Goal: Task Accomplishment & Management: Manage account settings

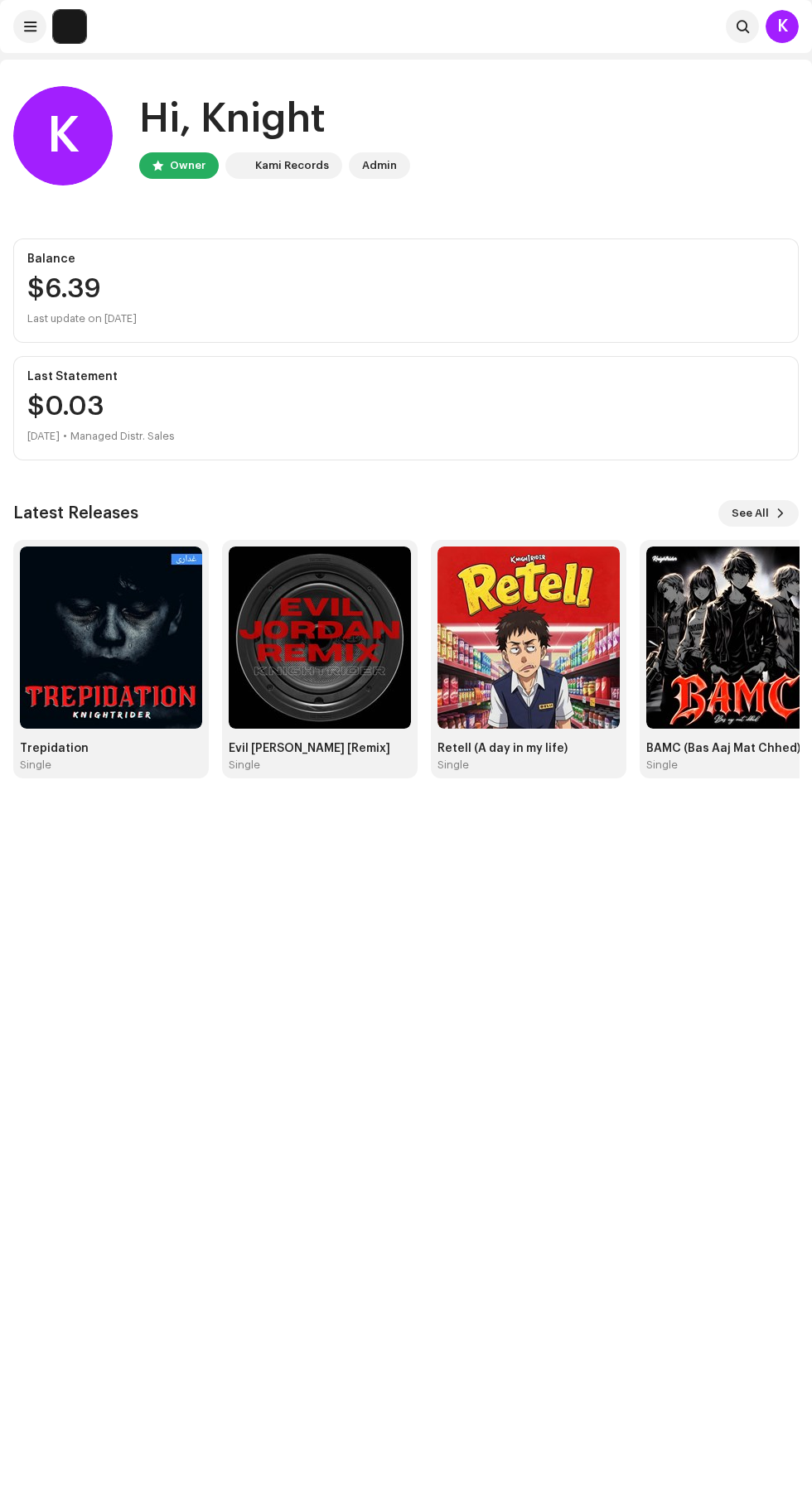
click at [141, 612] on img at bounding box center [111, 637] width 182 height 182
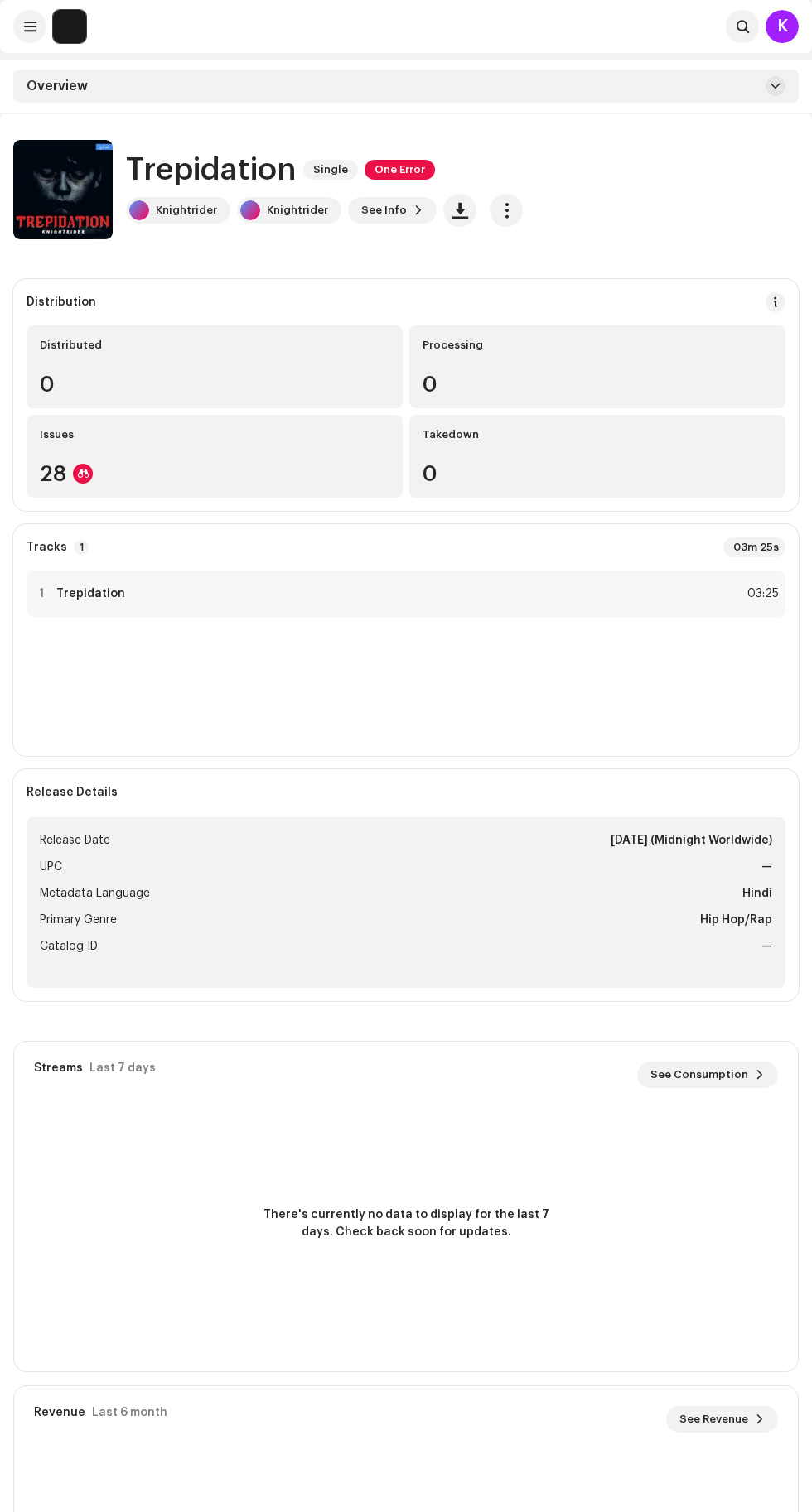
click at [400, 160] on span "One Error" at bounding box center [400, 169] width 71 height 20
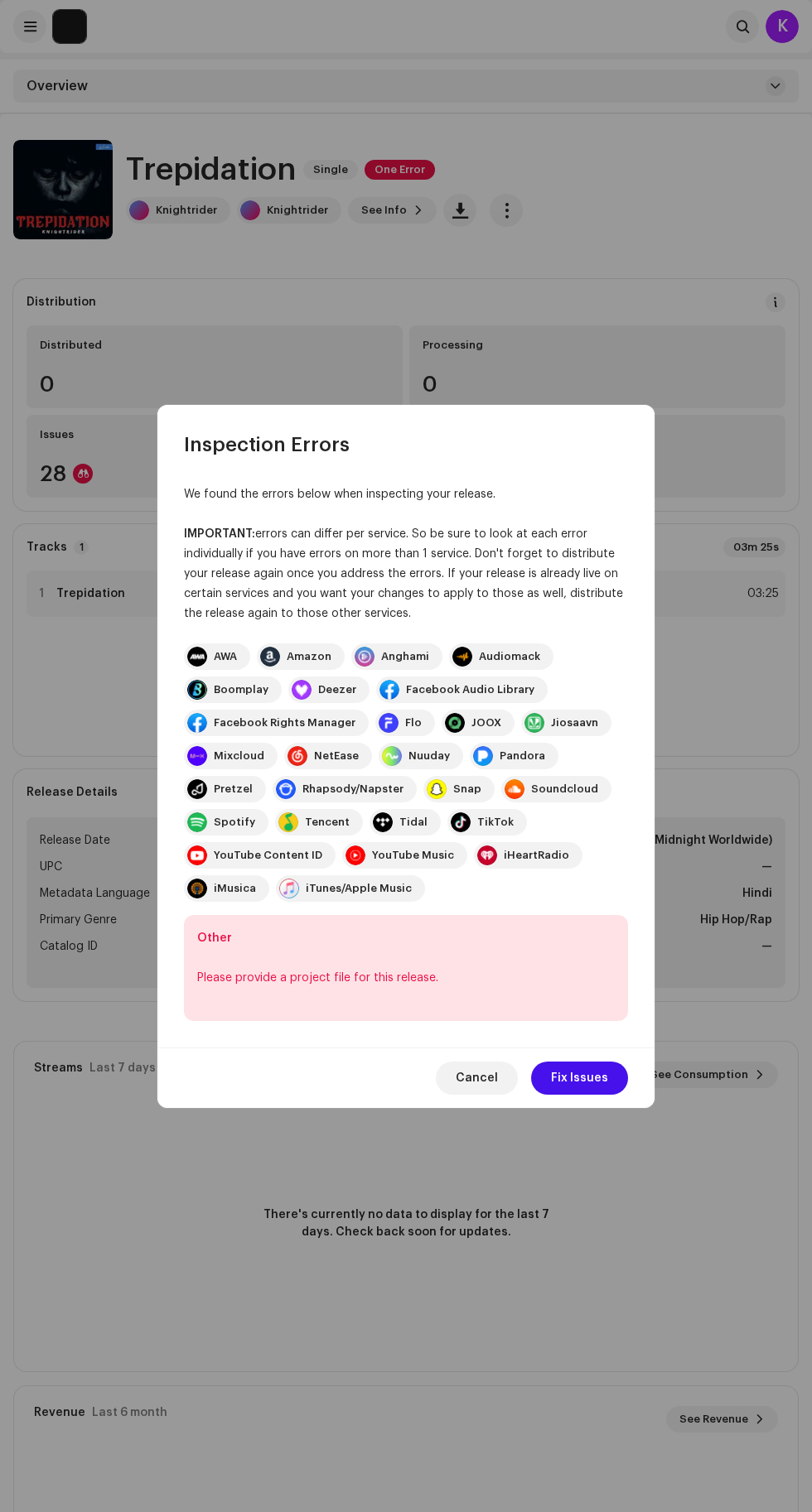
click at [598, 1078] on span "Fix Issues" at bounding box center [579, 1078] width 57 height 34
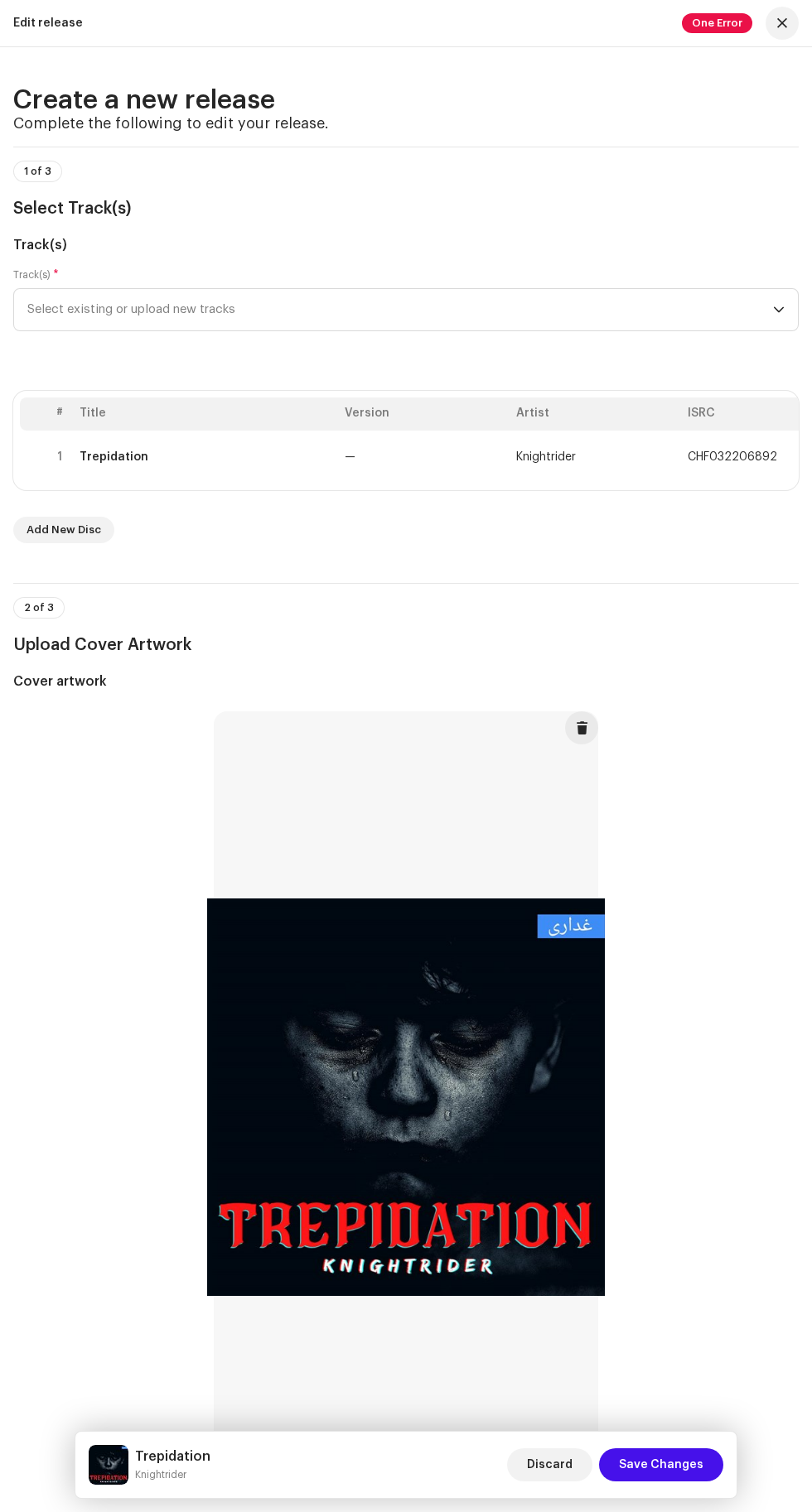
click at [683, 331] on span "Select existing or upload new tracks" at bounding box center [400, 310] width 746 height 42
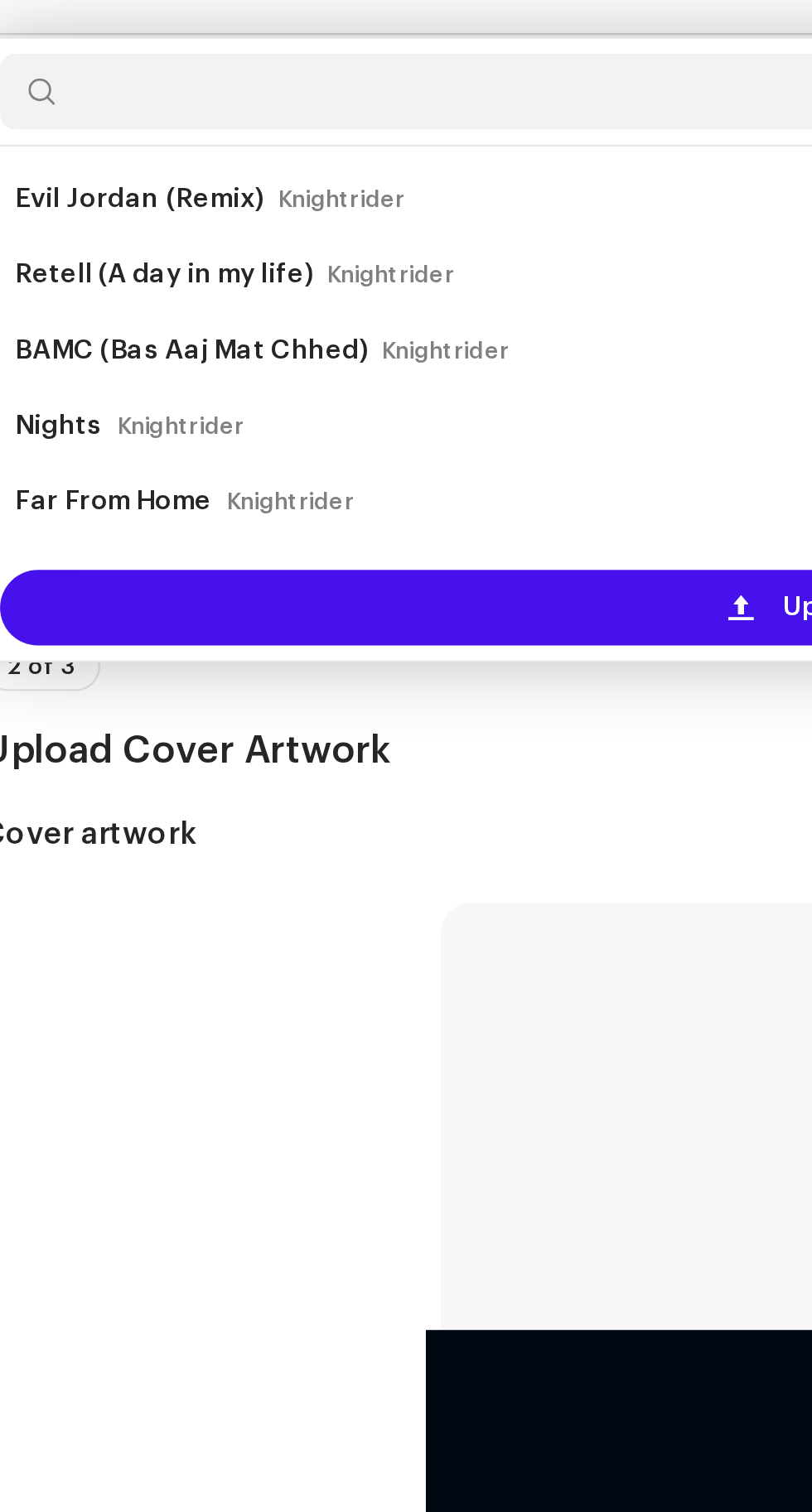
scroll to position [95, 0]
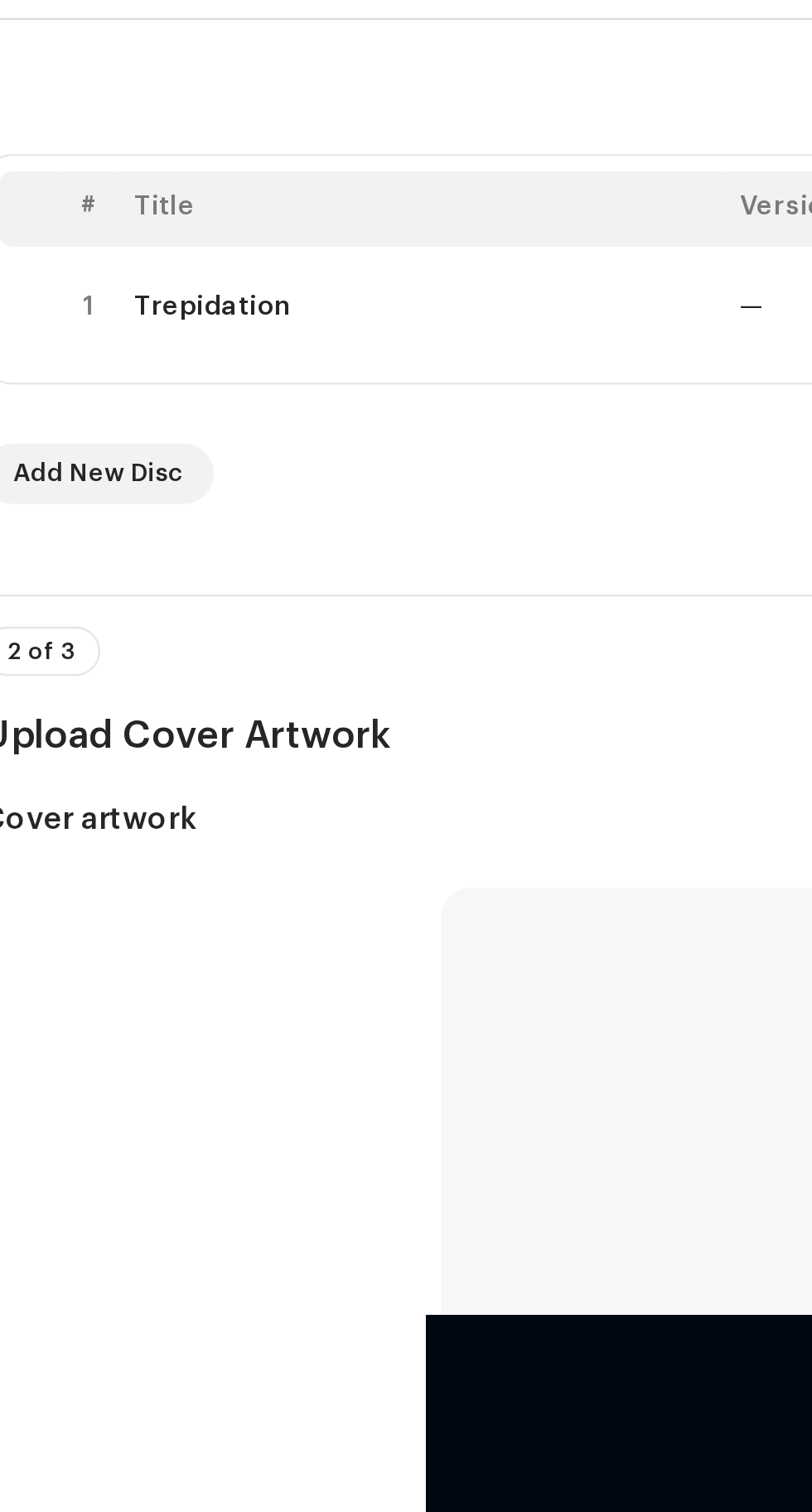
click at [324, 236] on span "Select existing or upload new tracks" at bounding box center [400, 215] width 746 height 42
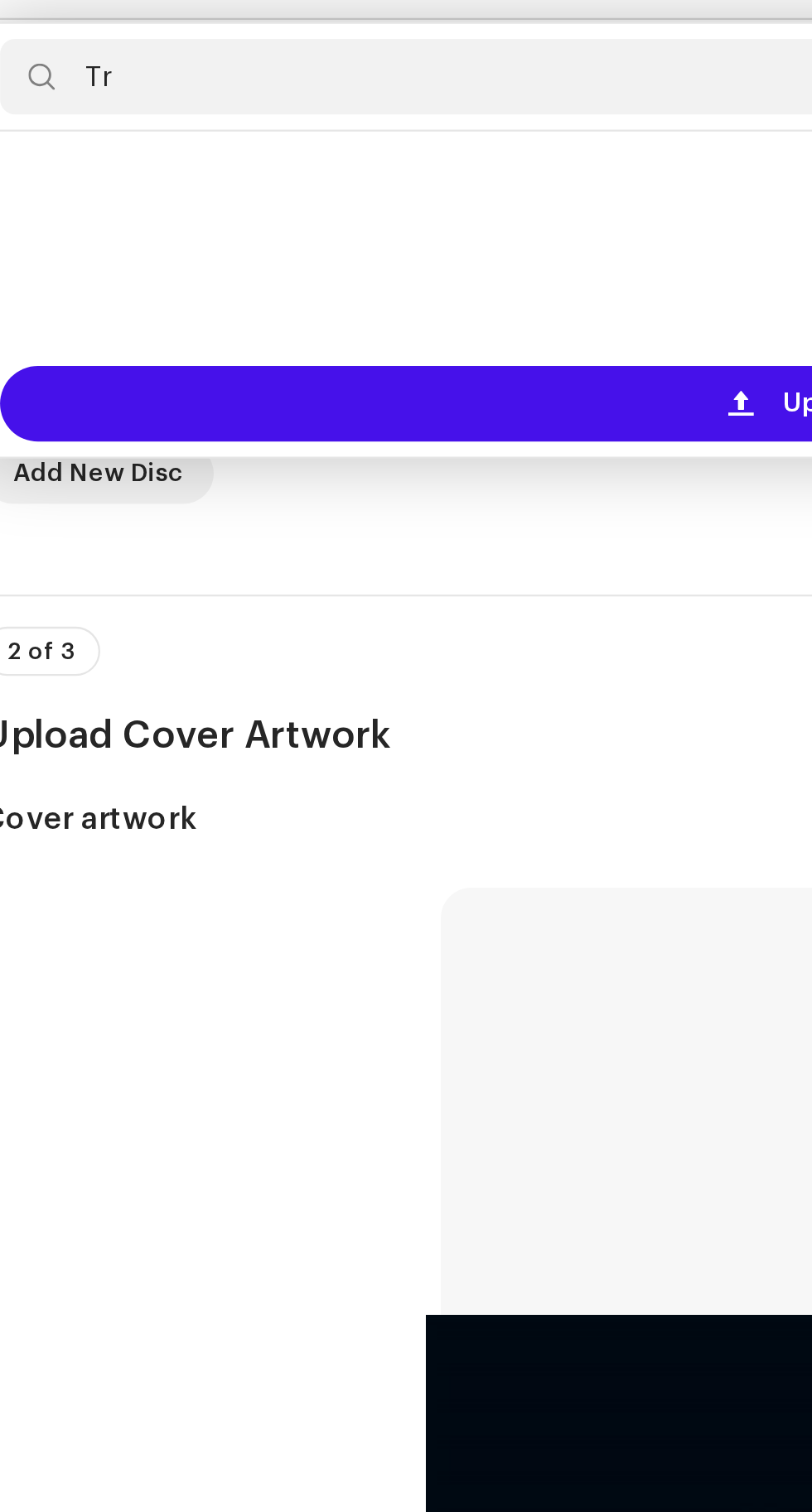
type input "T"
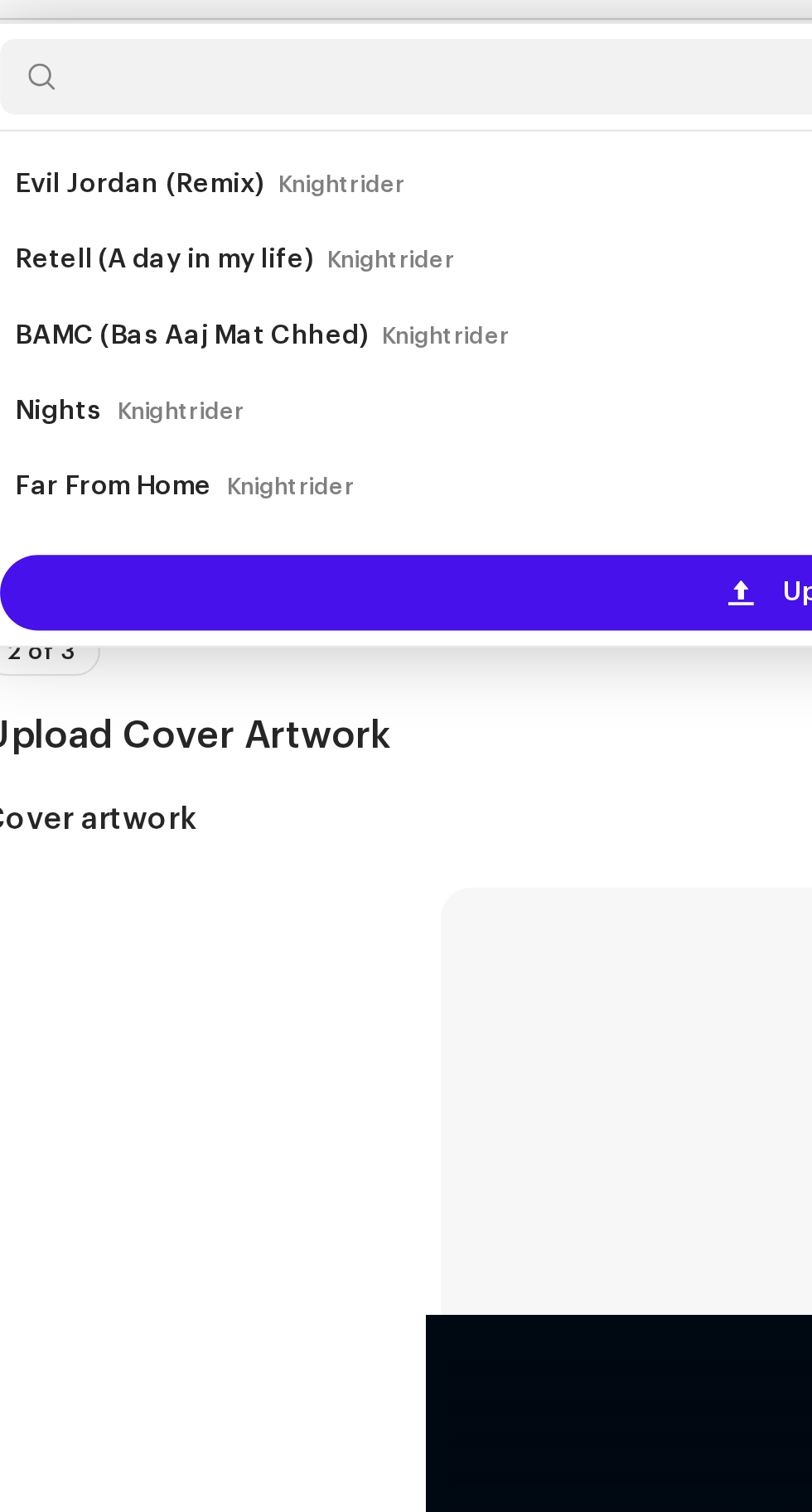
click at [295, 504] on div "Upload new tracks" at bounding box center [406, 486] width 770 height 34
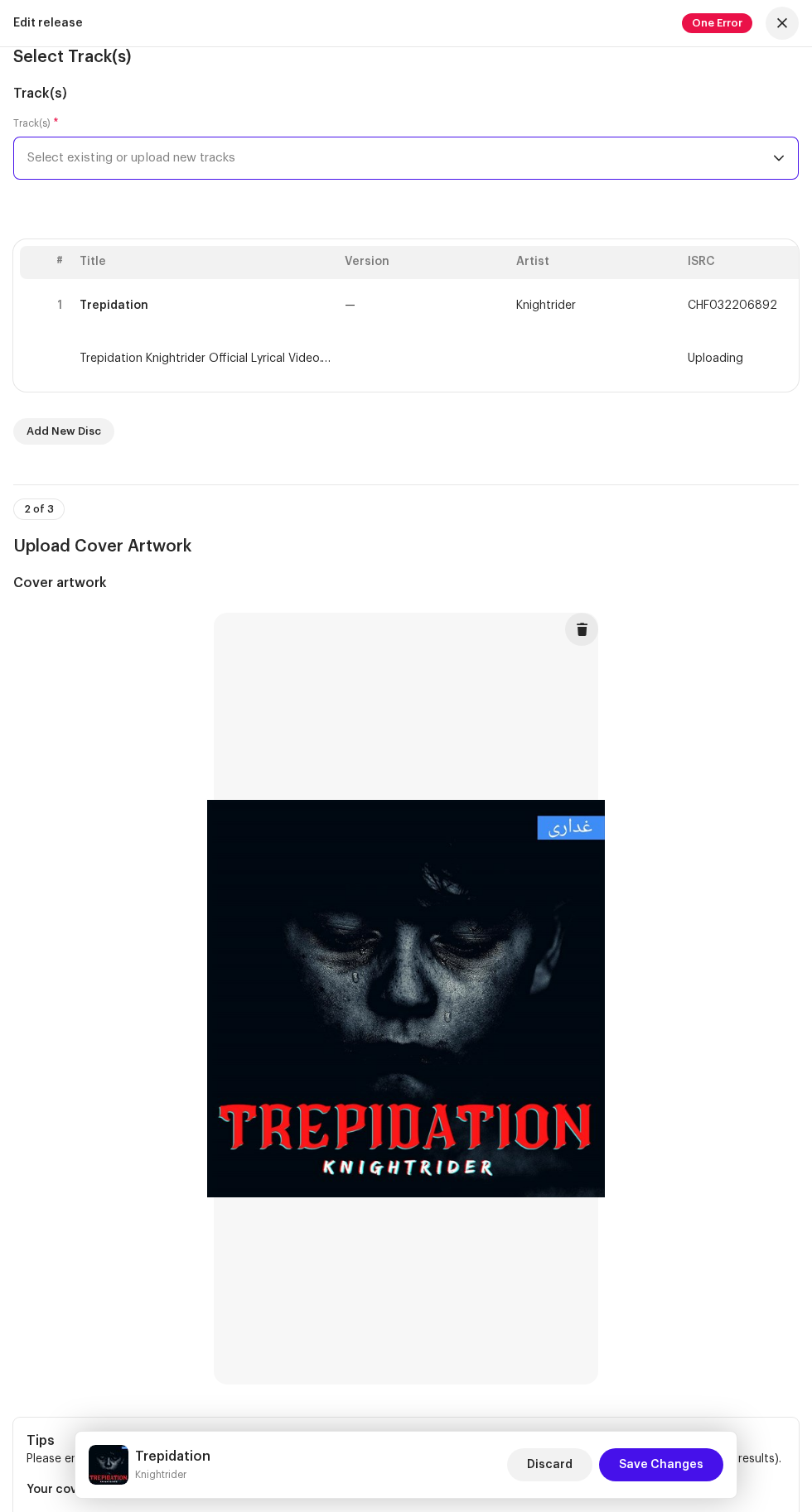
scroll to position [0, 0]
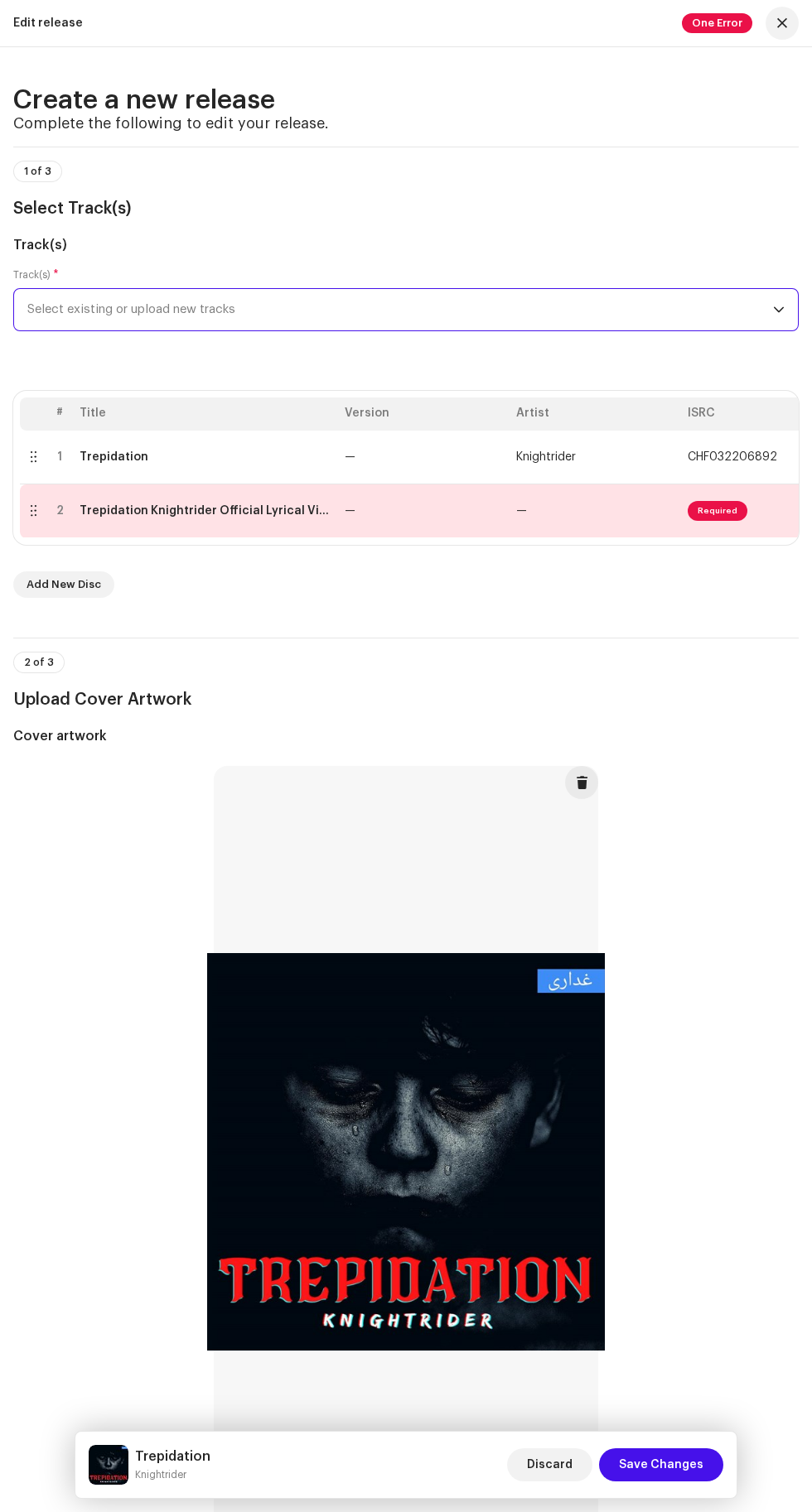
click at [726, 521] on span "Required" at bounding box center [718, 511] width 60 height 20
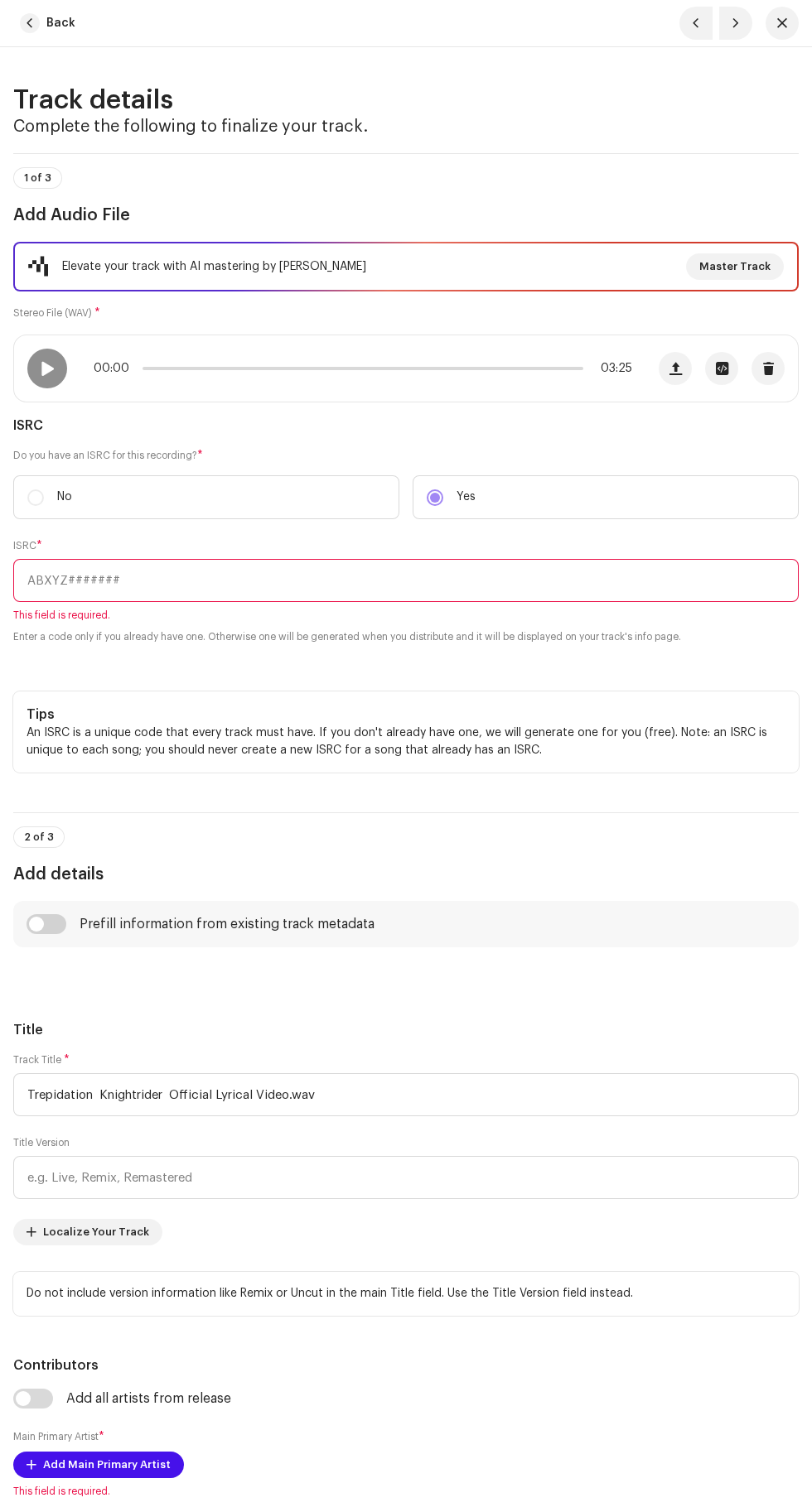
click at [768, 375] on span "button" at bounding box center [768, 368] width 13 height 14
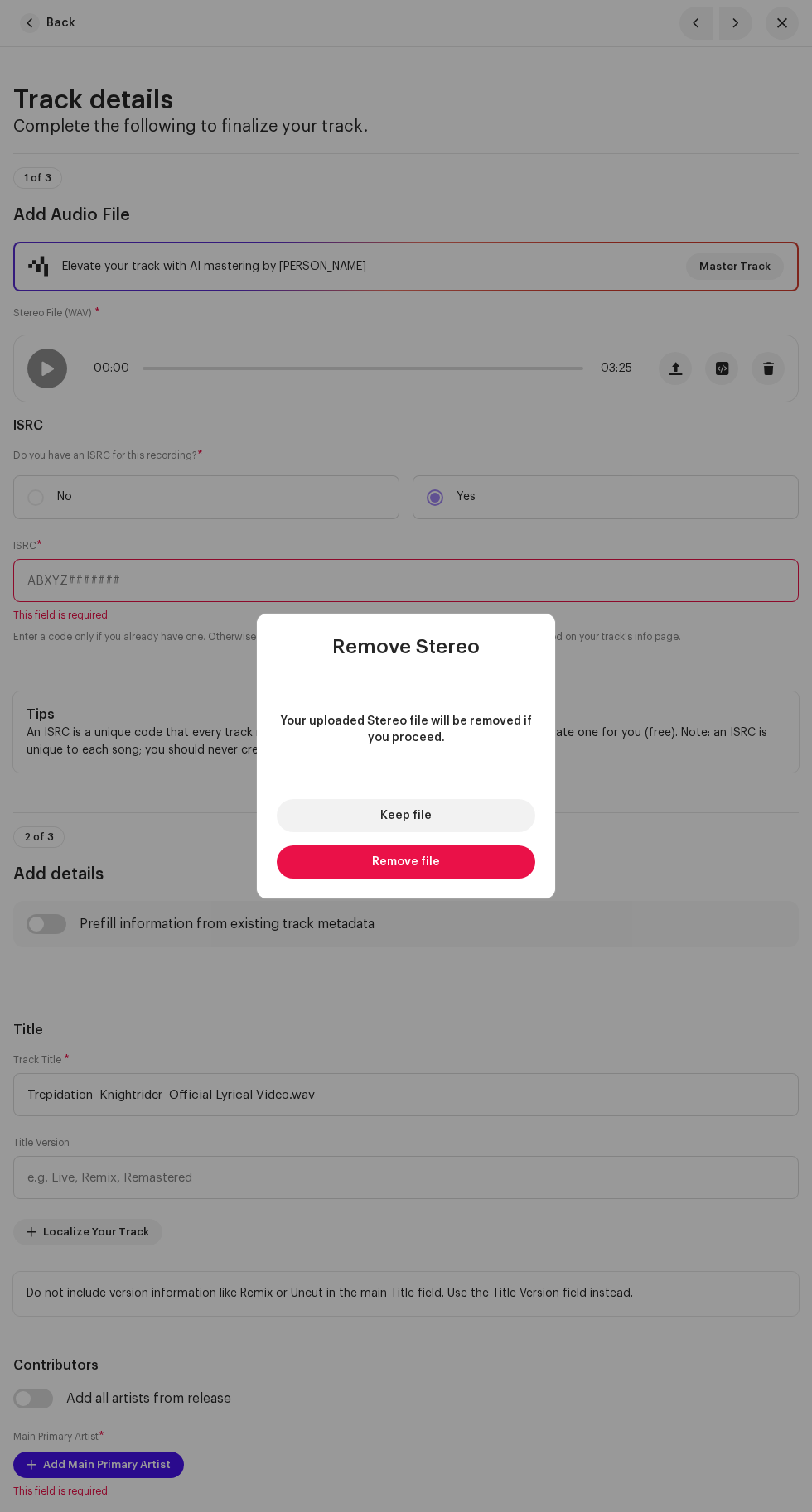
click at [494, 862] on button "Remove file" at bounding box center [405, 862] width 258 height 34
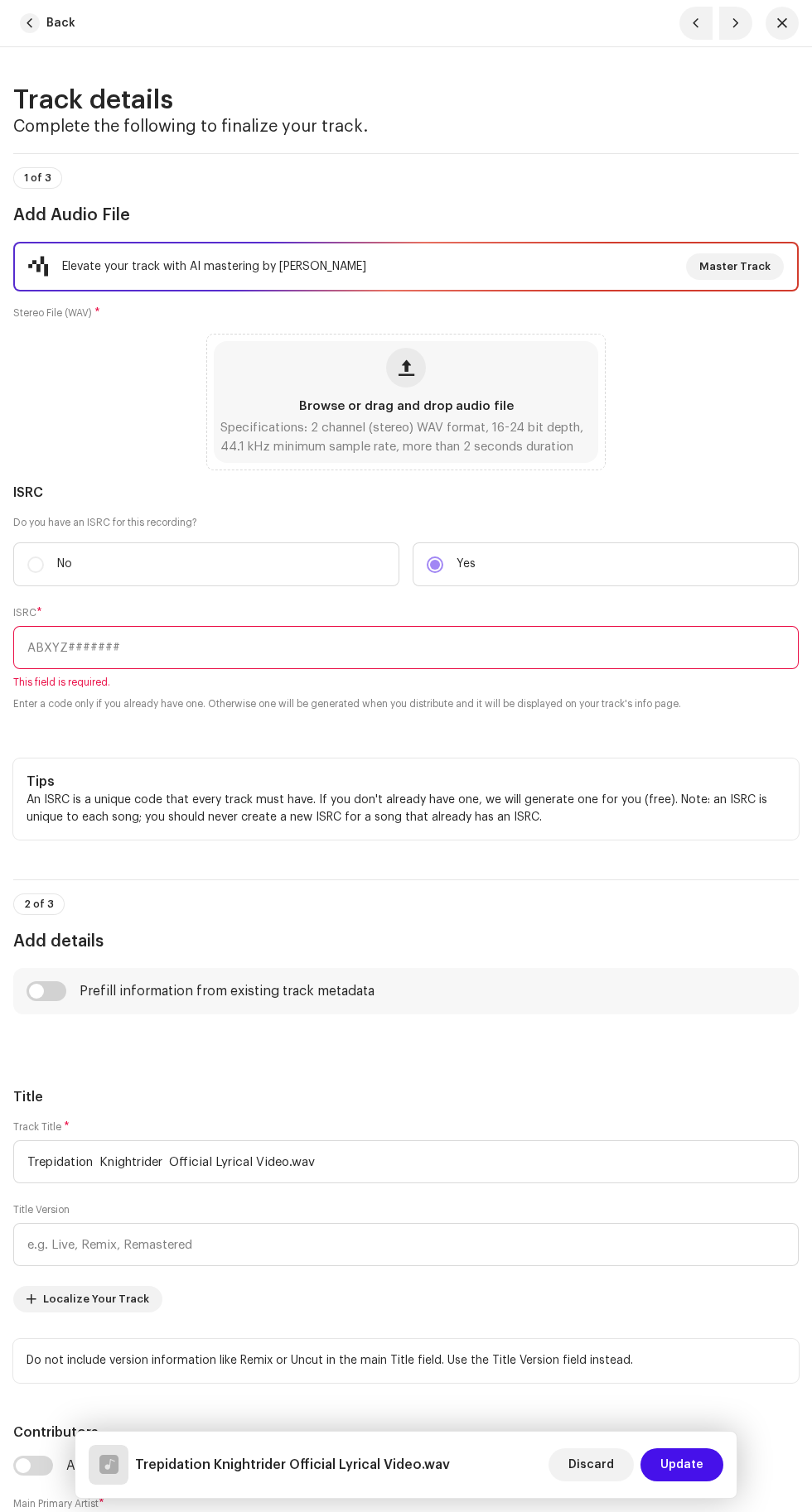
click at [30, 23] on span "button" at bounding box center [30, 24] width 20 height 20
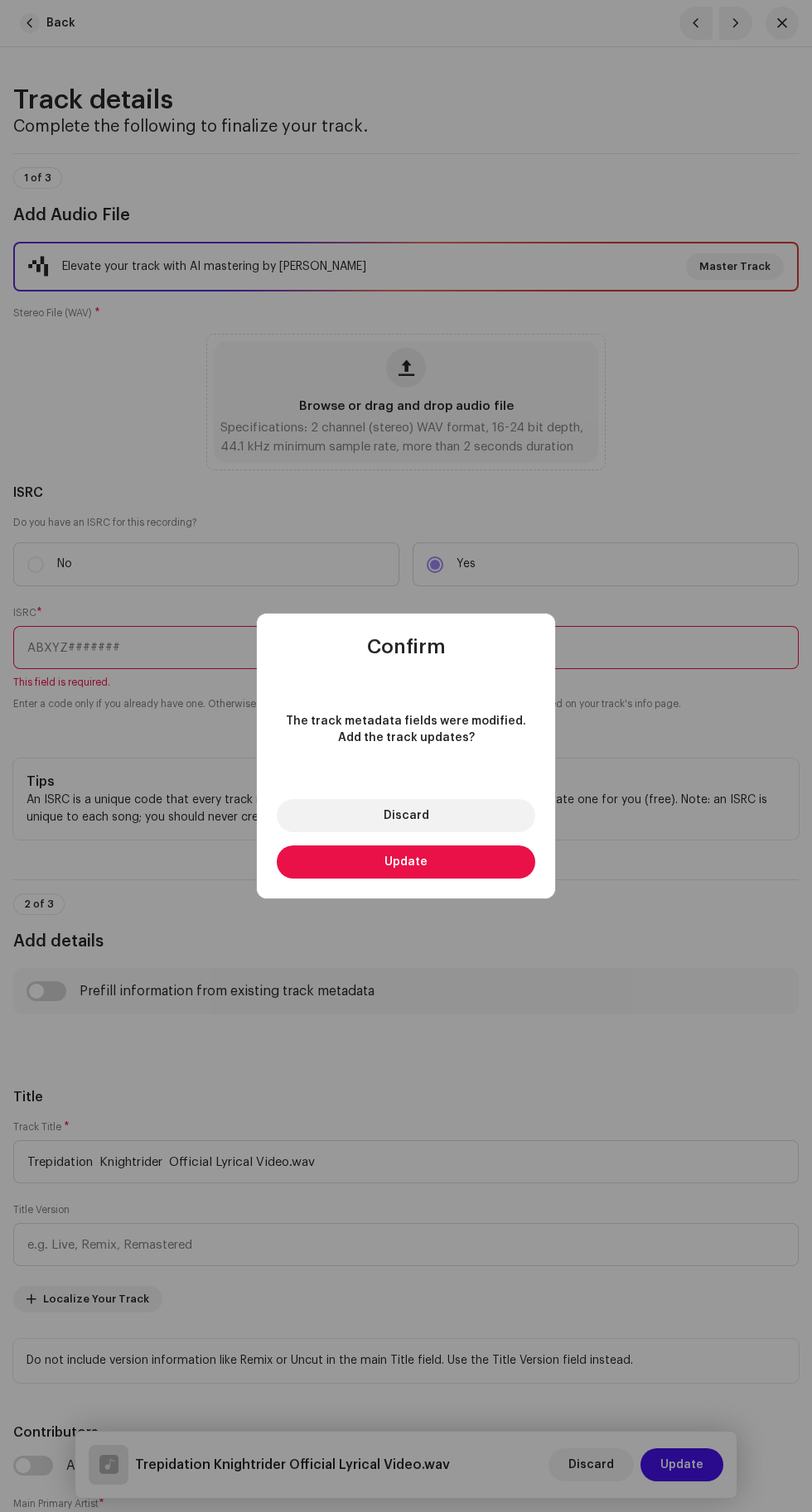
click at [484, 871] on button "Update" at bounding box center [405, 862] width 258 height 34
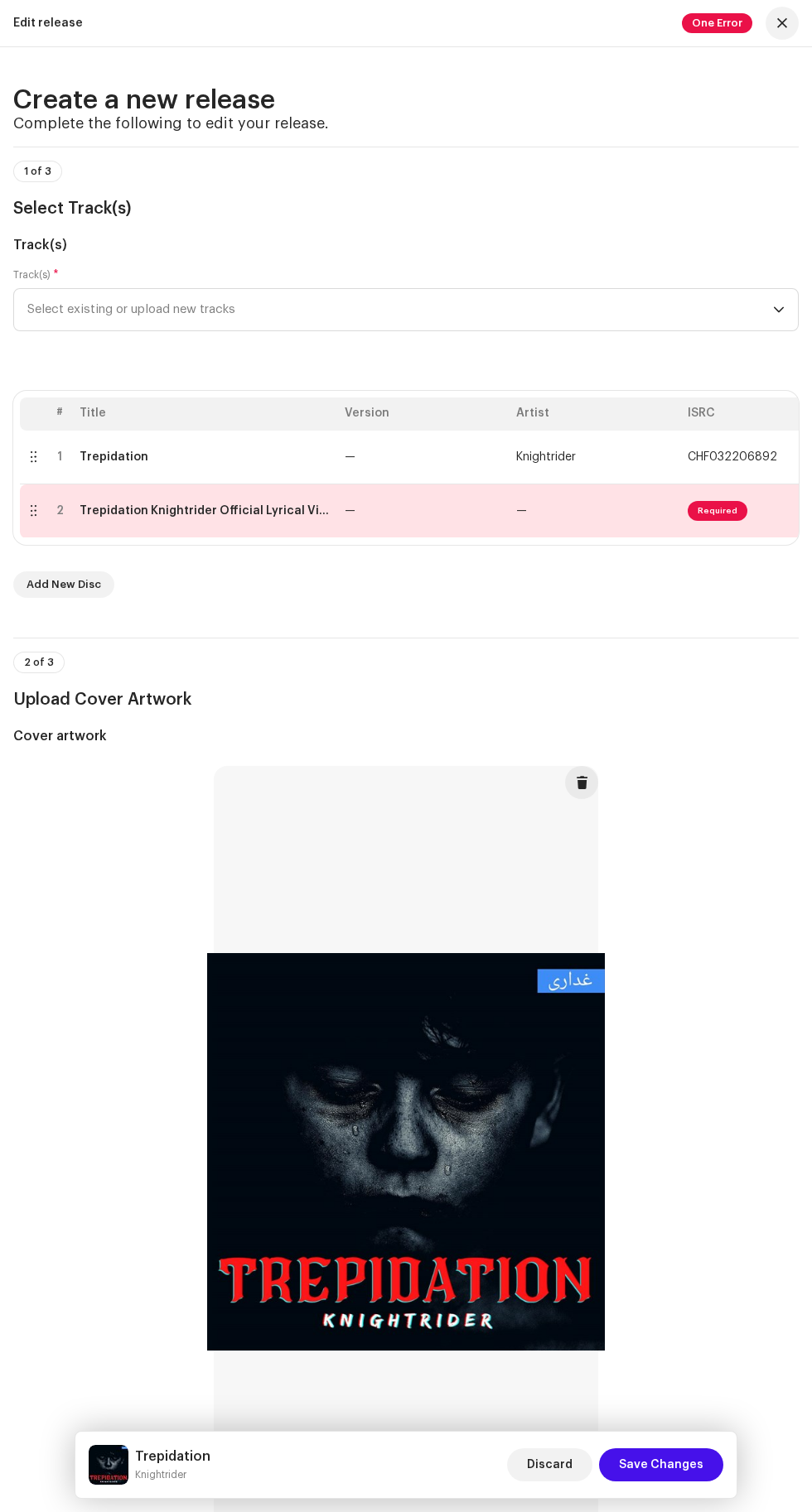
click at [715, 521] on span "Required" at bounding box center [718, 511] width 60 height 20
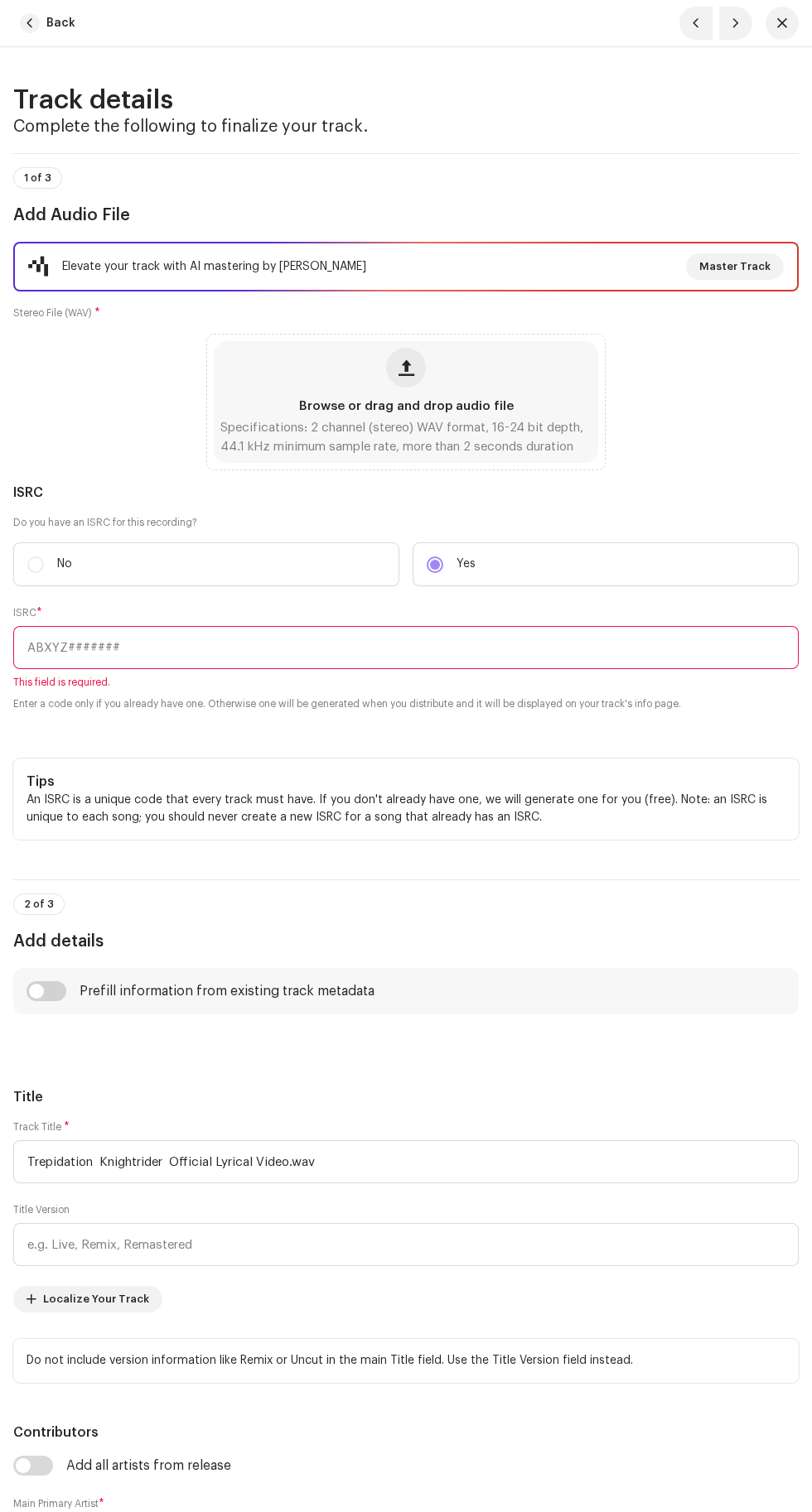
click at [24, 24] on span "button" at bounding box center [30, 24] width 20 height 20
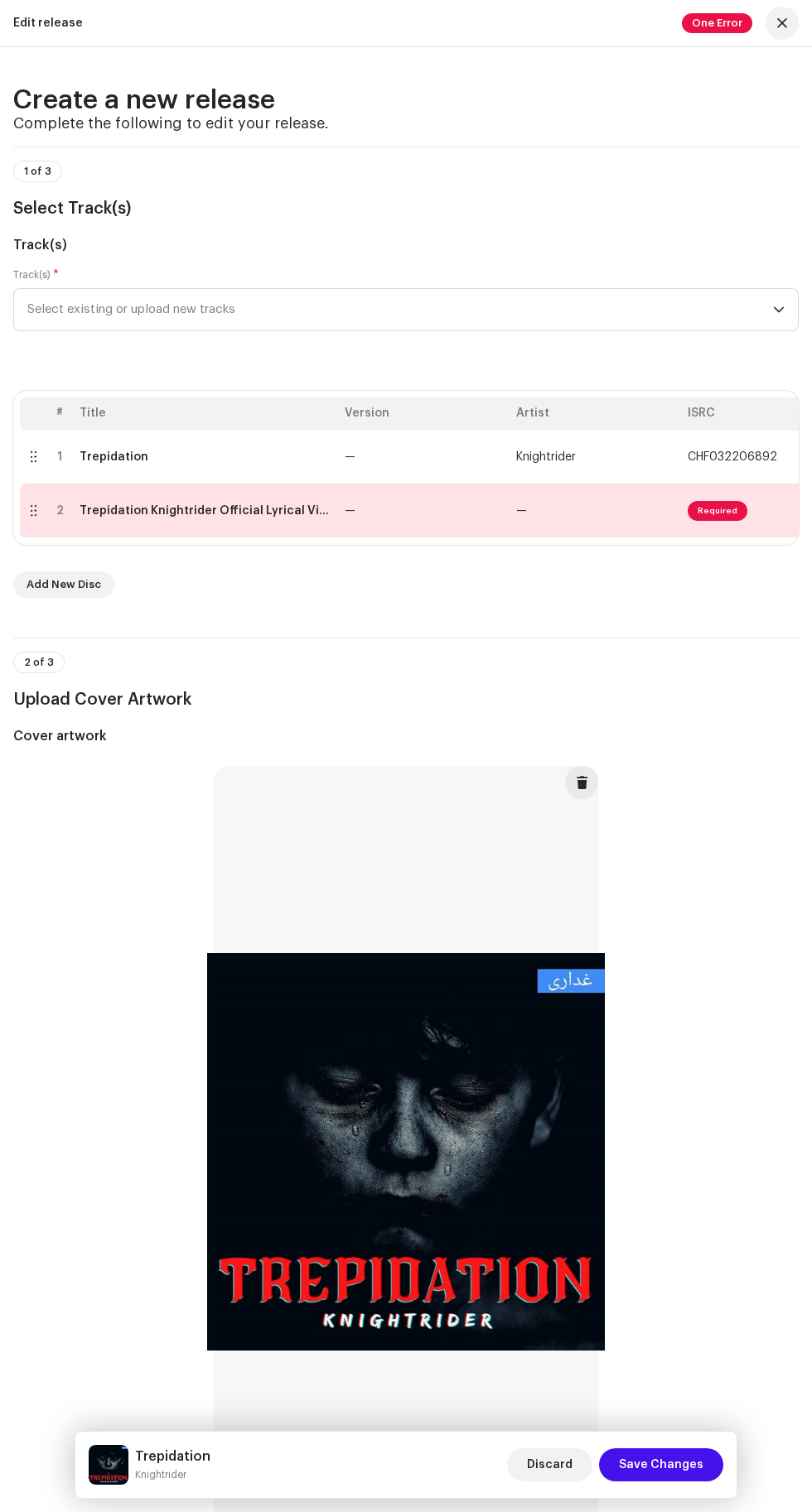
click at [34, 517] on div at bounding box center [33, 511] width 14 height 14
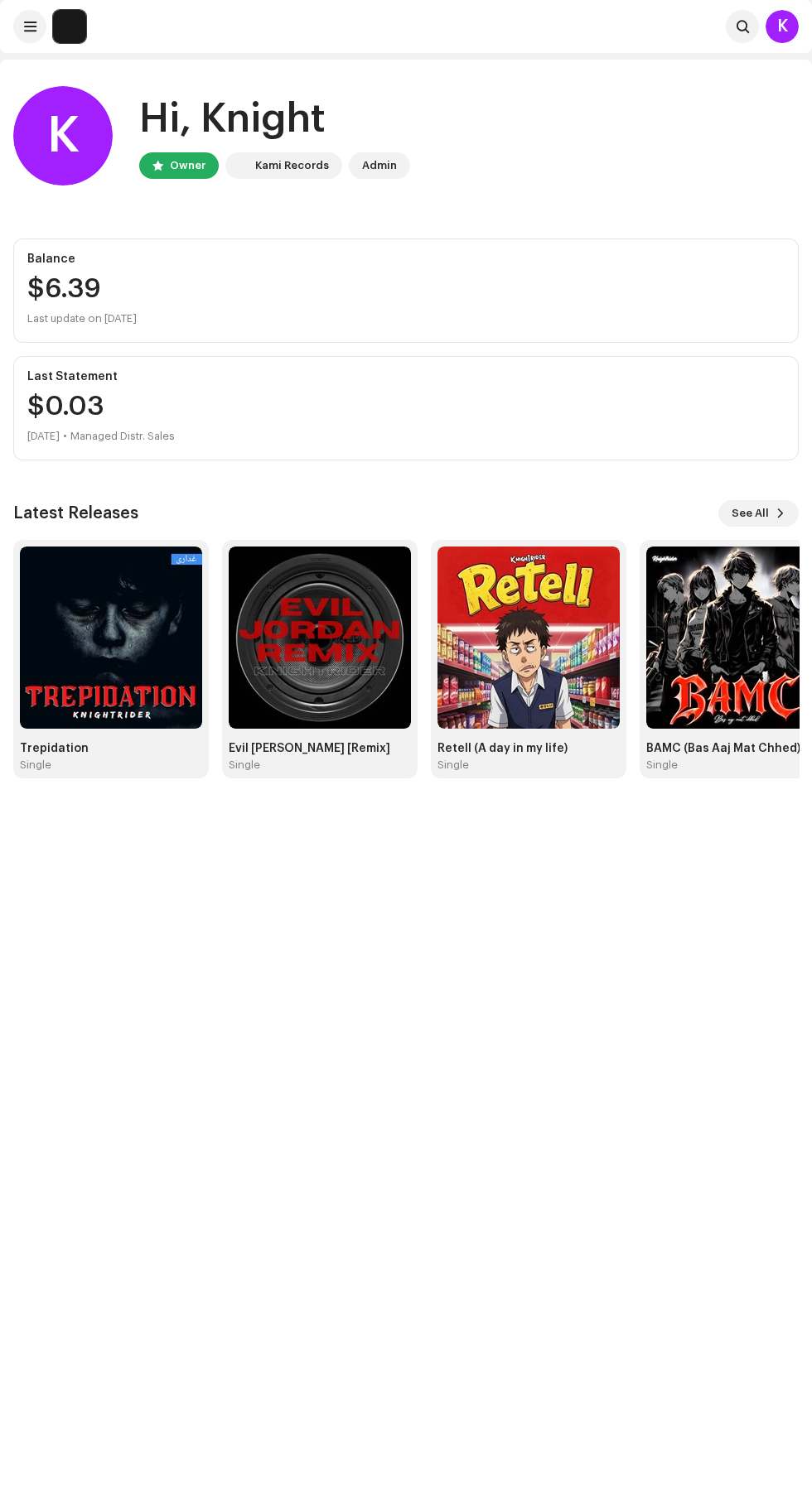
click at [84, 635] on img at bounding box center [111, 637] width 182 height 182
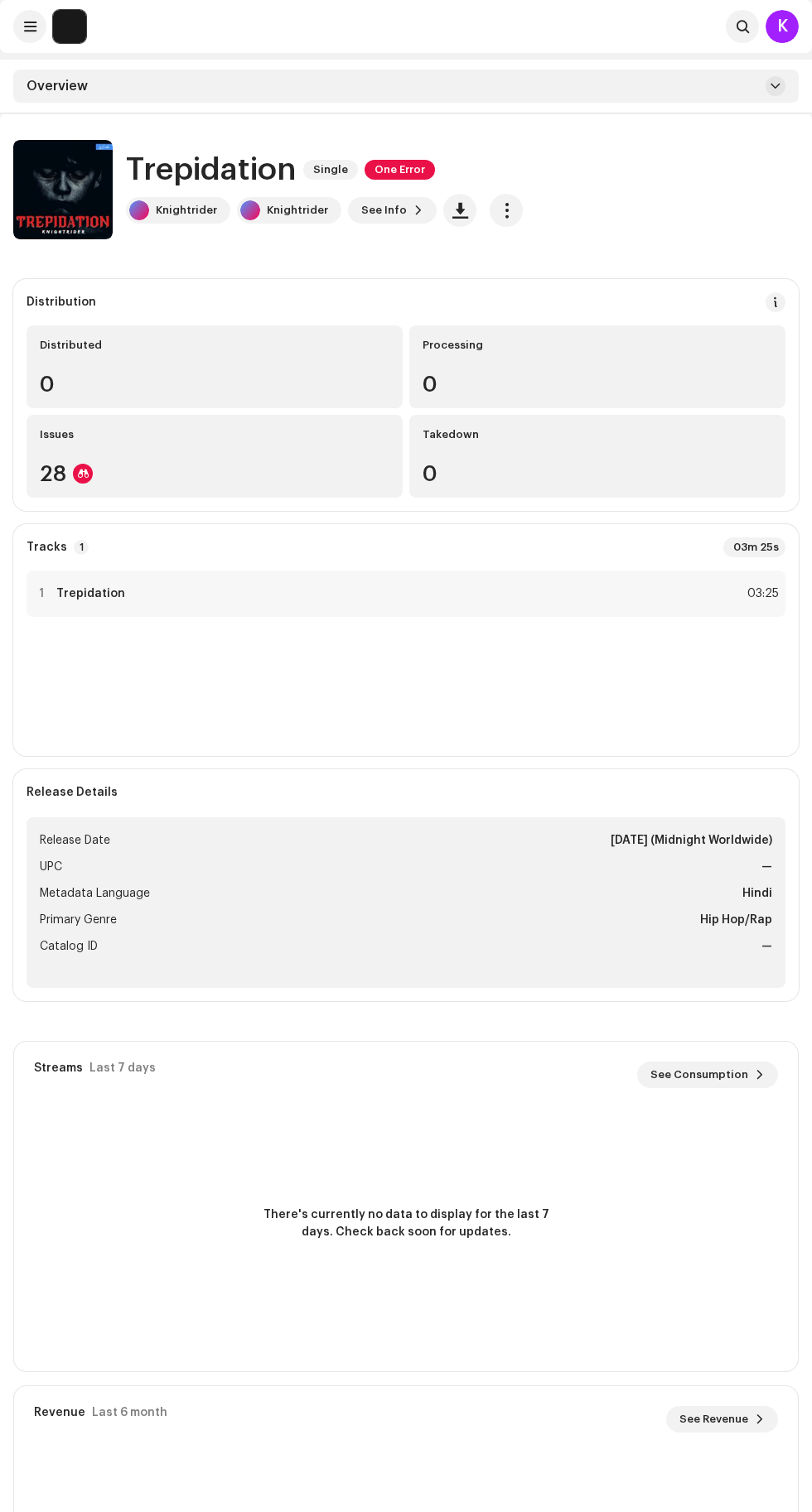
click at [393, 169] on span "One Error" at bounding box center [400, 169] width 71 height 20
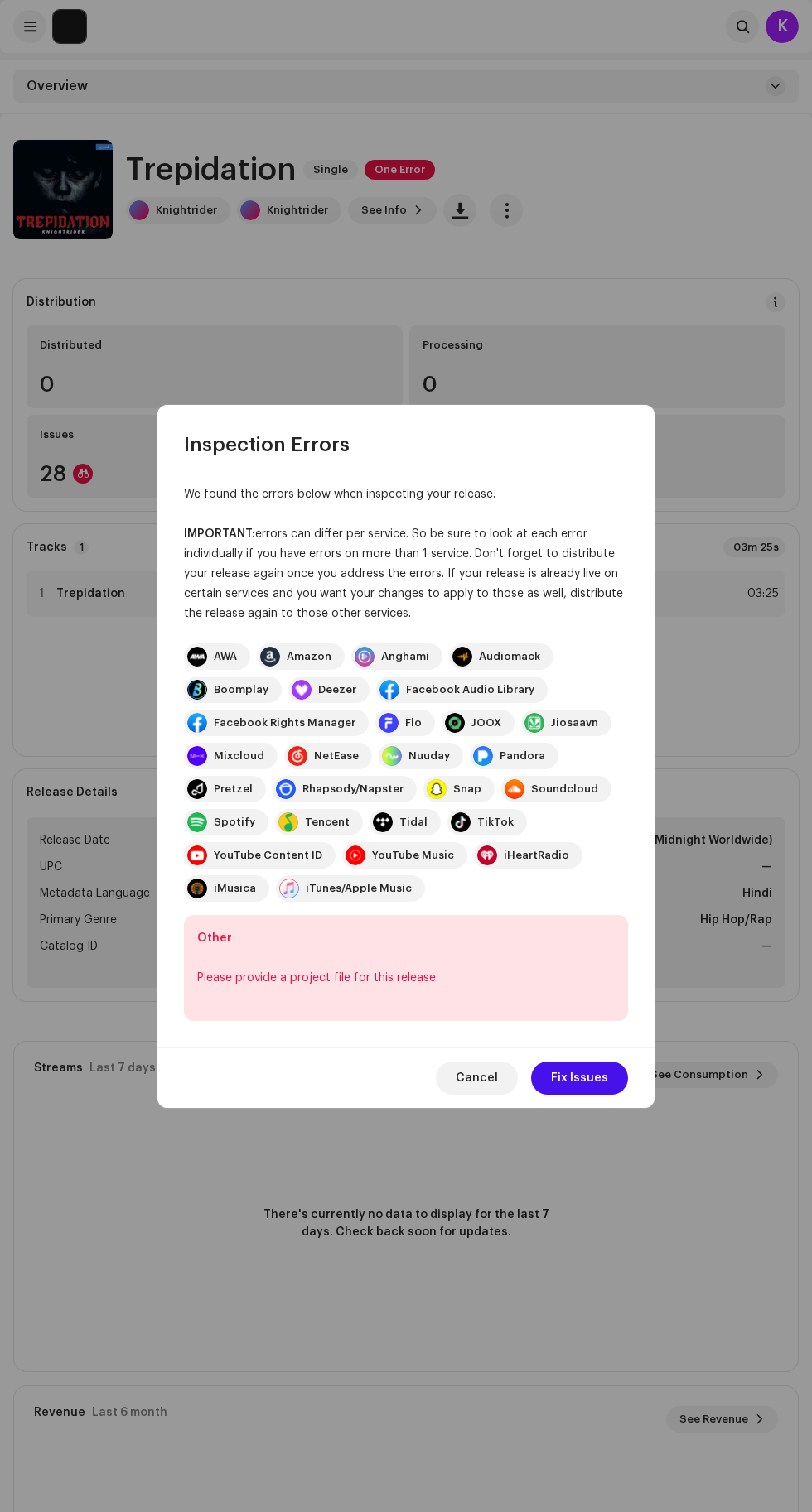
click at [593, 1078] on span "Fix Issues" at bounding box center [579, 1078] width 57 height 34
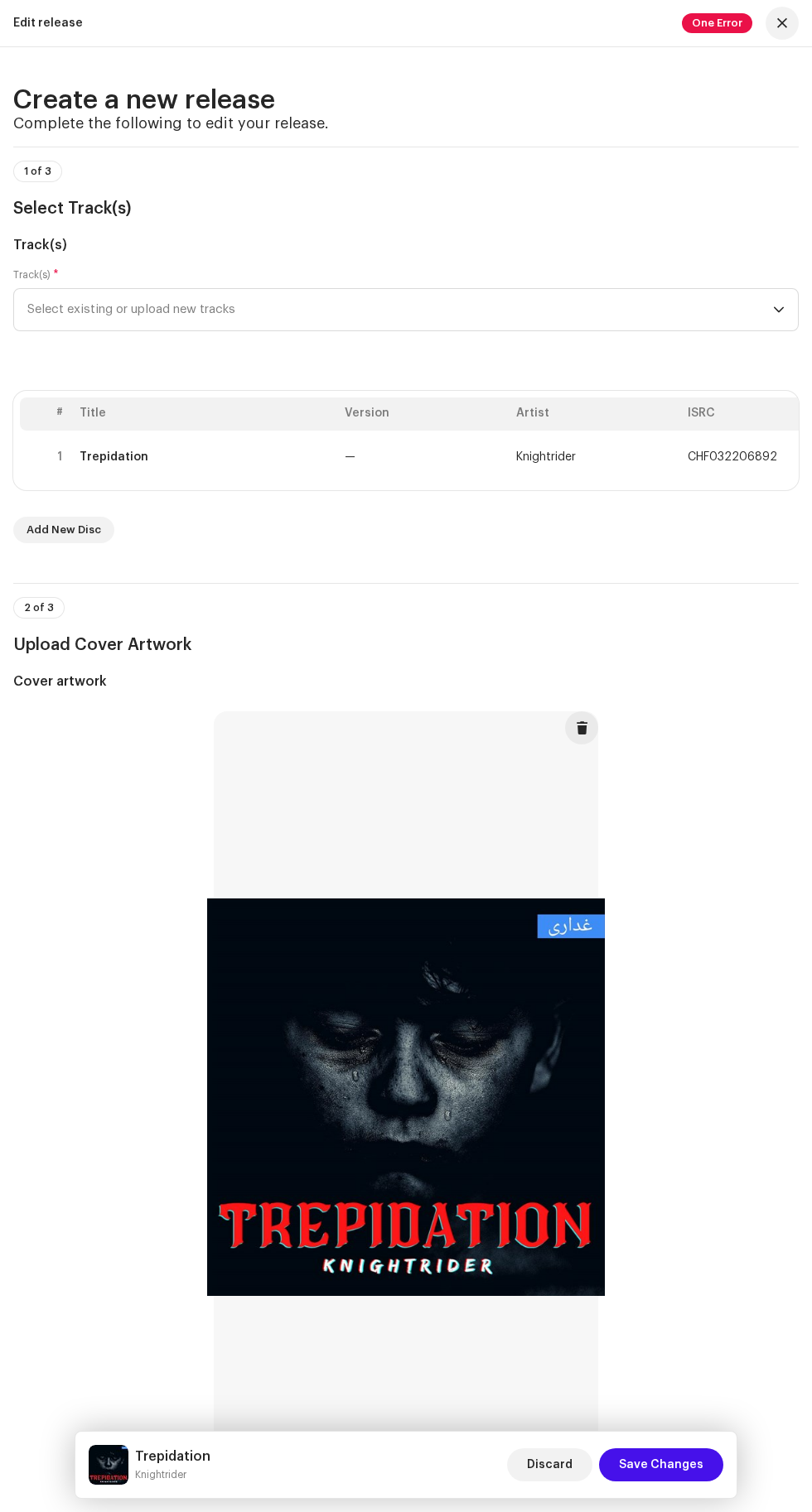
click at [648, 484] on td "Knightrider" at bounding box center [594, 457] width 171 height 53
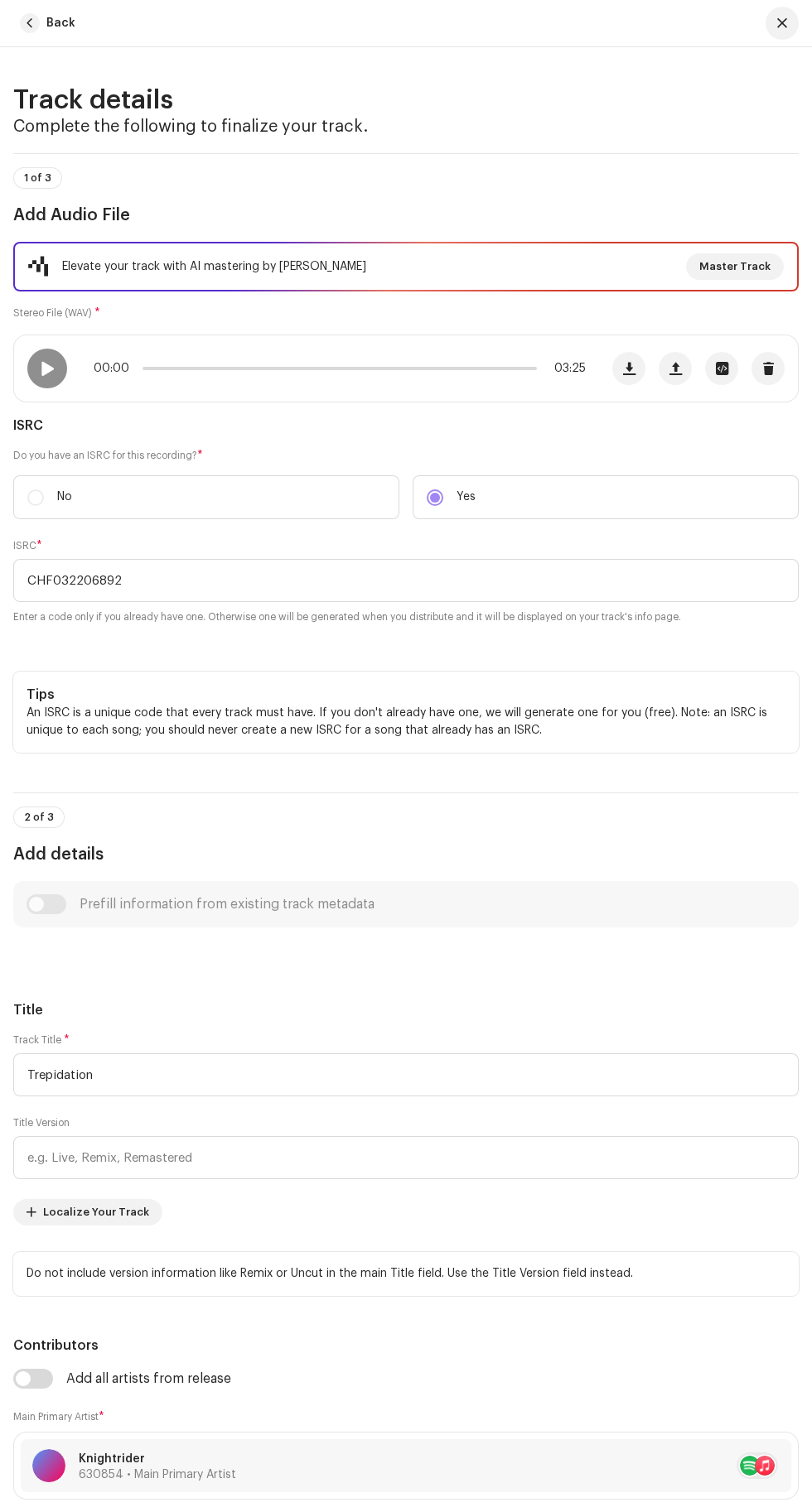
click at [46, 375] on span at bounding box center [47, 368] width 14 height 14
click at [188, 371] on p-slider at bounding box center [339, 369] width 394 height 4
click at [60, 322] on label "Stereo File (WAV) *" at bounding box center [57, 313] width 87 height 16
click at [46, 375] on span at bounding box center [47, 368] width 14 height 14
click at [737, 284] on span "Master Track" at bounding box center [734, 266] width 72 height 34
